Goal: Check status: Check status

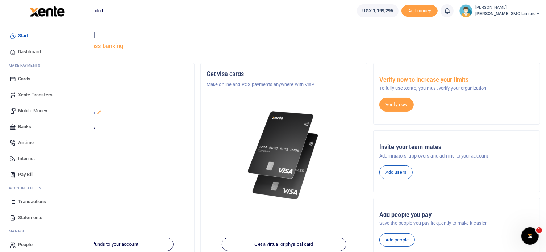
click at [37, 201] on span "Transactions" at bounding box center [32, 201] width 28 height 7
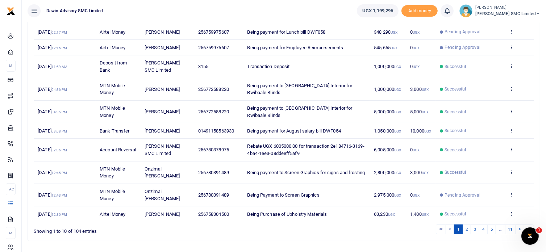
scroll to position [129, 0]
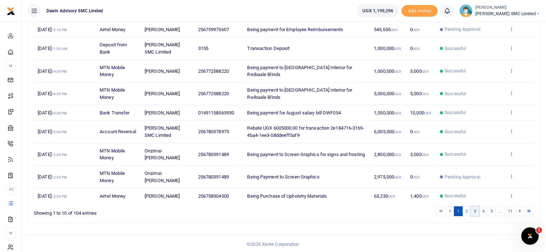
click at [475, 214] on link "3" at bounding box center [475, 211] width 9 height 10
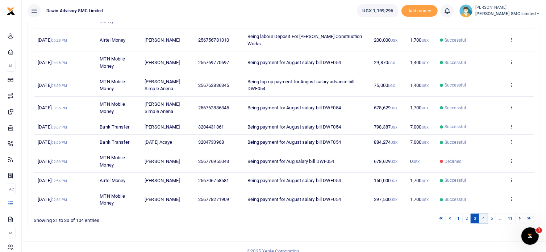
click at [485, 214] on link "4" at bounding box center [483, 219] width 9 height 10
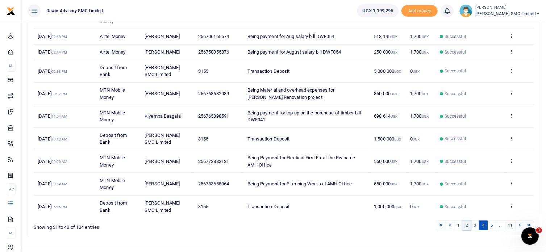
click at [467, 223] on link "2" at bounding box center [466, 226] width 9 height 10
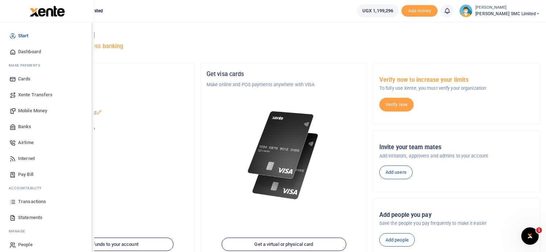
click at [20, 200] on span "Transactions" at bounding box center [32, 201] width 28 height 7
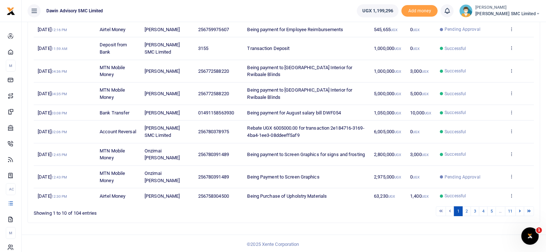
scroll to position [129, 0]
click at [511, 191] on td "View details Send again" at bounding box center [519, 195] width 29 height 15
click at [513, 195] on icon at bounding box center [511, 195] width 5 height 5
click at [479, 163] on link "View details" at bounding box center [484, 168] width 57 height 10
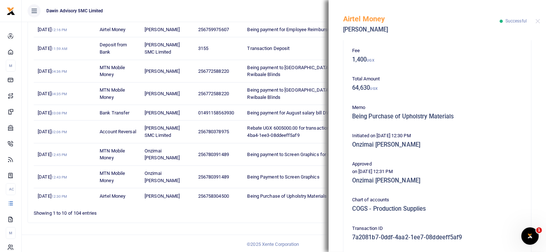
scroll to position [74, 0]
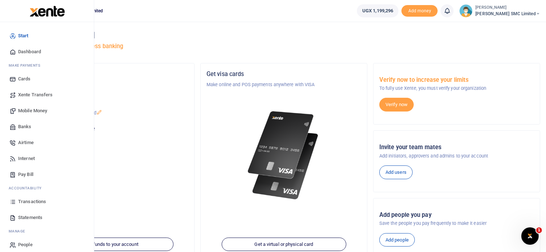
click at [30, 200] on span "Transactions" at bounding box center [32, 201] width 28 height 7
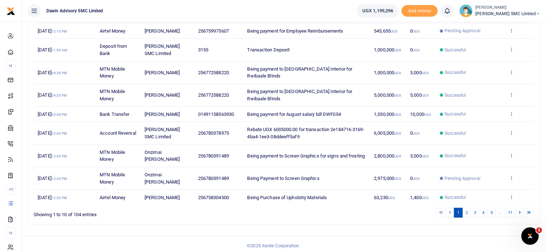
scroll to position [129, 0]
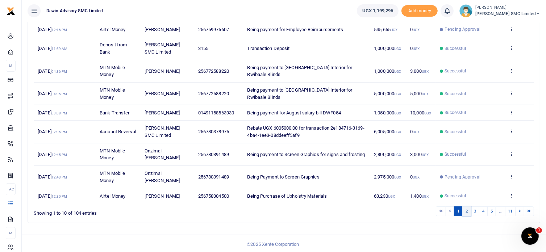
click at [467, 208] on link "2" at bounding box center [466, 211] width 9 height 10
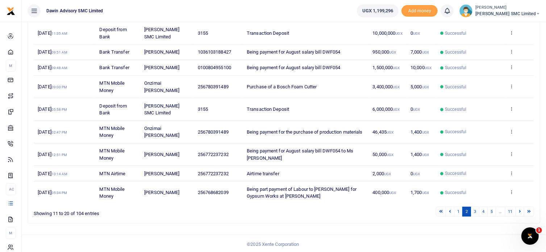
scroll to position [136, 0]
click at [460, 208] on link "1" at bounding box center [458, 211] width 9 height 10
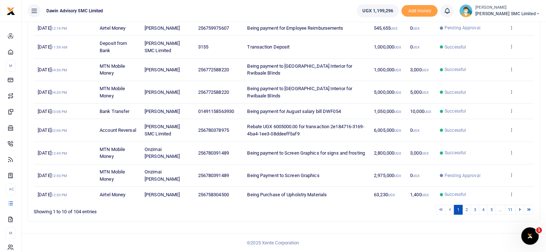
scroll to position [129, 0]
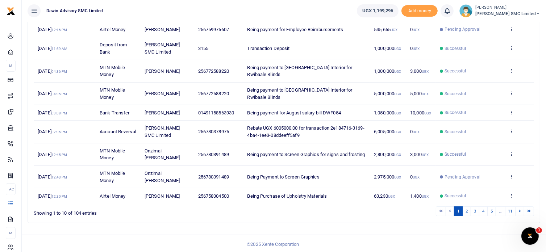
click at [359, 214] on ul "1 2 3 4 5 … 11" at bounding box center [389, 211] width 289 height 10
